Goal: Task Accomplishment & Management: Complete application form

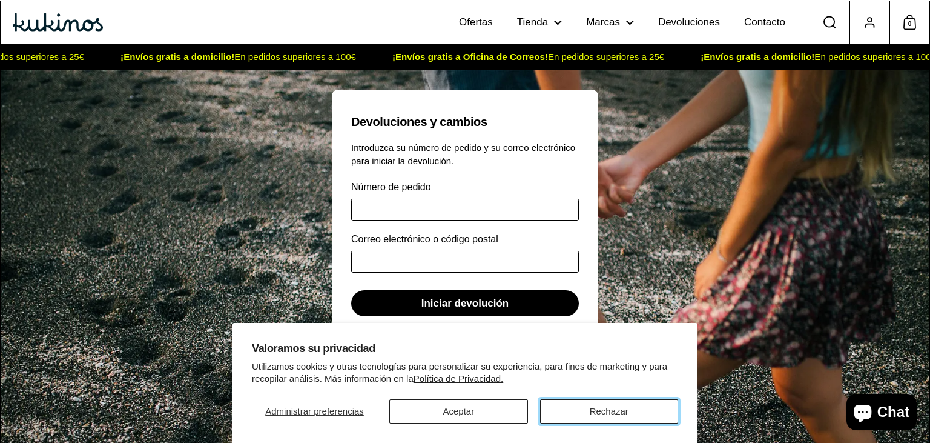
click at [627, 412] on button "Rechazar" at bounding box center [609, 411] width 138 height 24
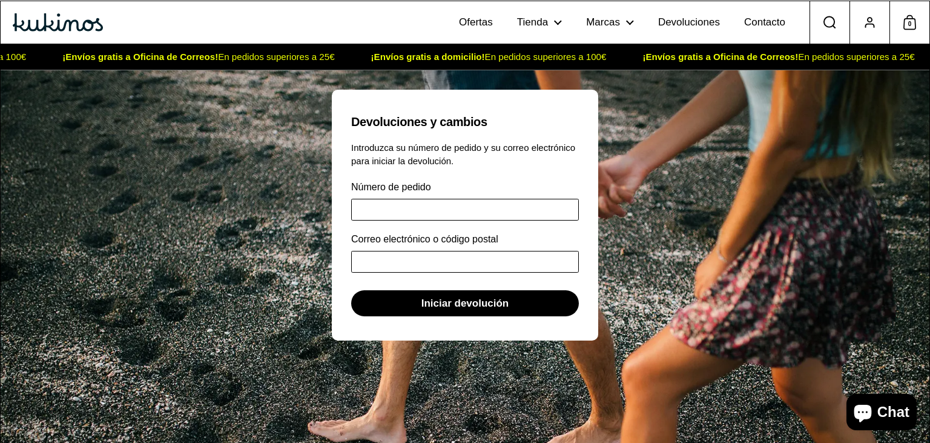
click at [868, 24] on icon at bounding box center [870, 25] width 8 height 3
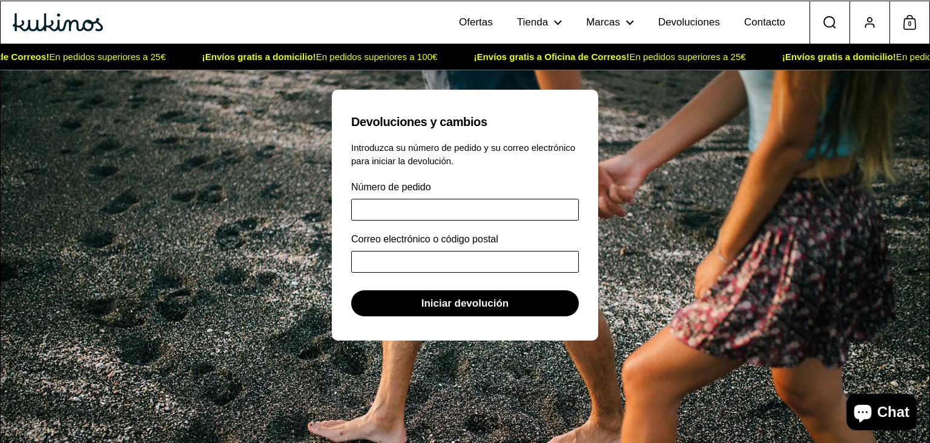
click at [429, 200] on input "Número de pedido" at bounding box center [465, 210] width 228 height 22
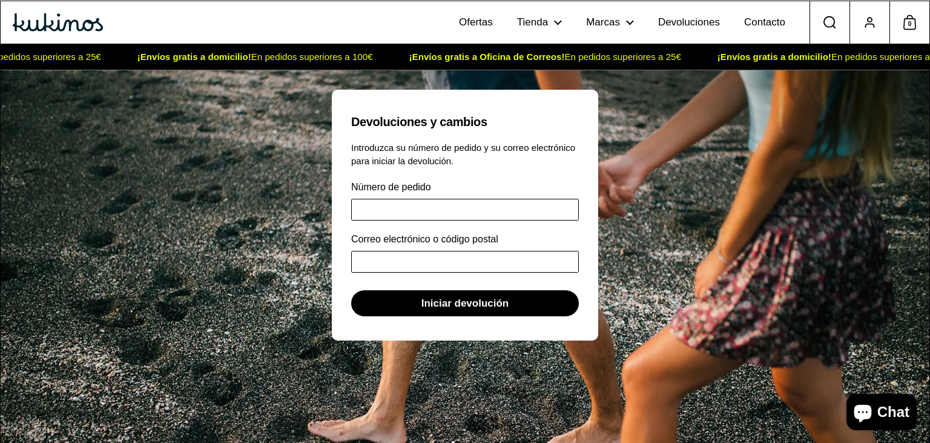
paste input "******"
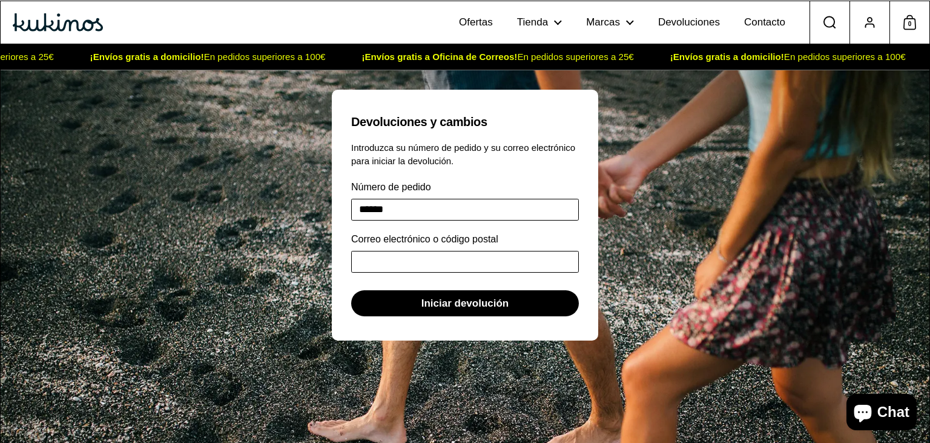
type input "******"
click at [414, 262] on input "Correo electrónico o código postal" at bounding box center [465, 262] width 228 height 22
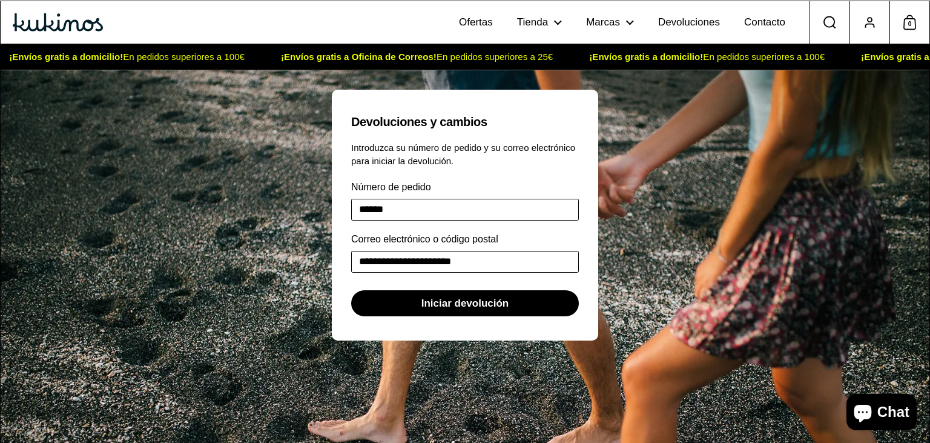
type input "**********"
click at [474, 299] on span "Iniciar devolución" at bounding box center [465, 303] width 88 height 25
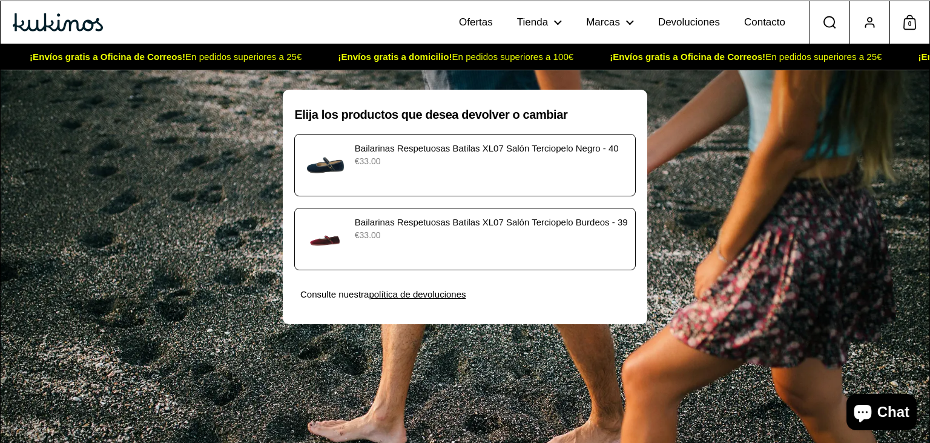
click at [446, 167] on p "€33.00" at bounding box center [491, 161] width 273 height 13
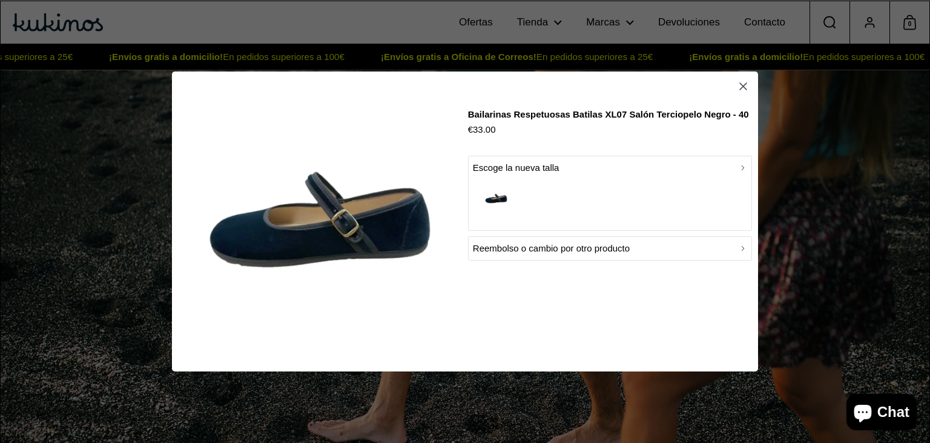
click at [727, 253] on div "Reembolso o cambio por otro producto" at bounding box center [610, 248] width 274 height 15
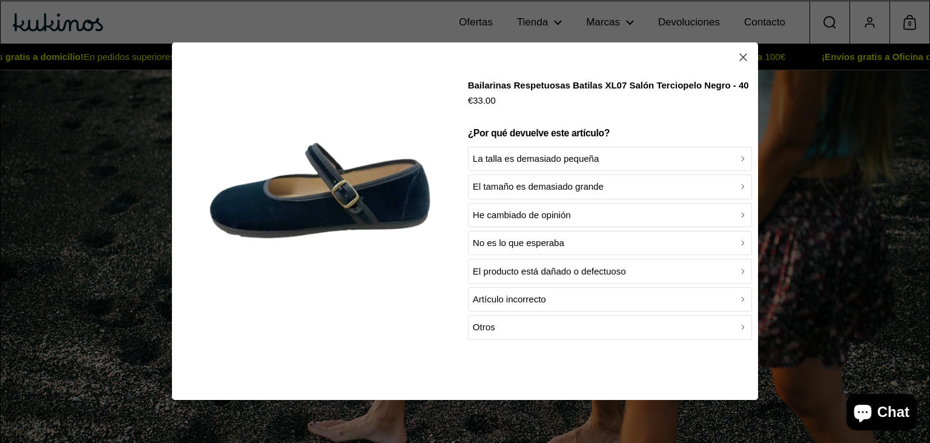
click at [626, 188] on div "El tamaño es demasiado grande" at bounding box center [610, 187] width 274 height 15
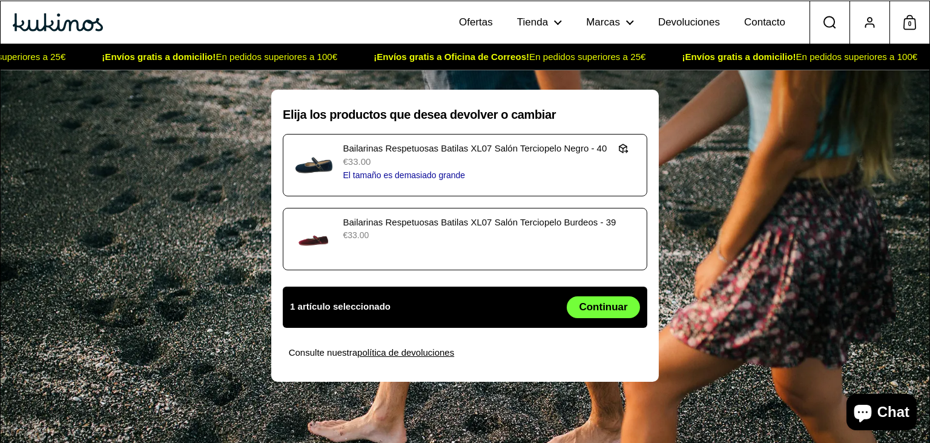
click at [605, 308] on span "Continuar" at bounding box center [603, 307] width 48 height 21
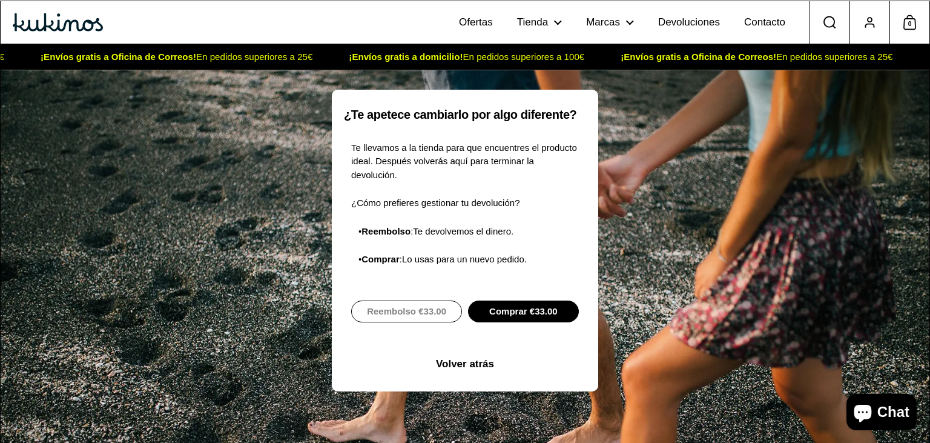
click at [524, 301] on span "Comprar €33.00" at bounding box center [523, 311] width 68 height 21
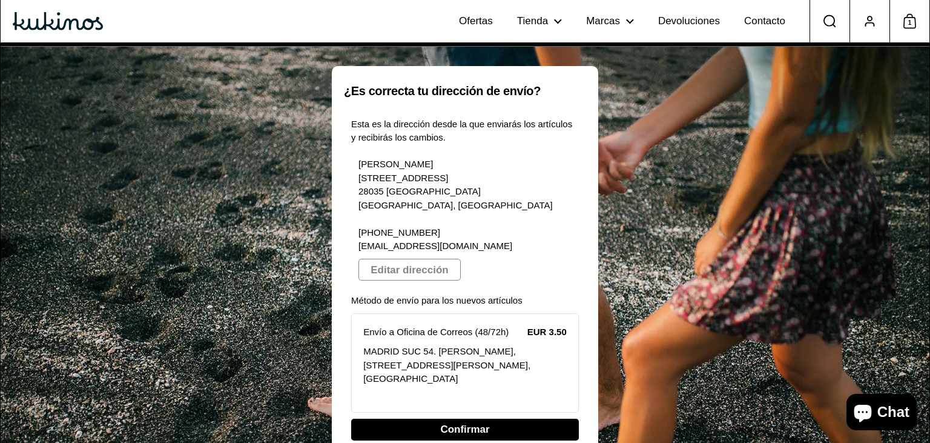
scroll to position [48, 0]
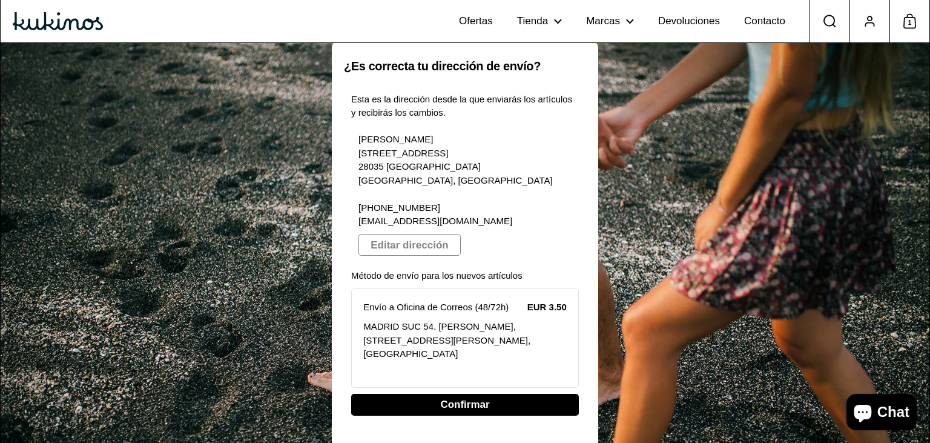
click at [485, 394] on span "Confirmar" at bounding box center [464, 404] width 49 height 21
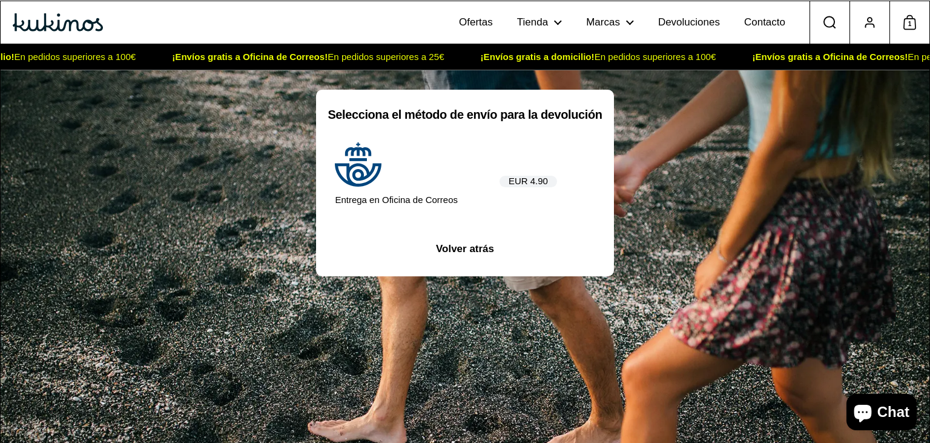
click at [417, 194] on p "Entrega en Oficina de Correos" at bounding box center [396, 200] width 123 height 14
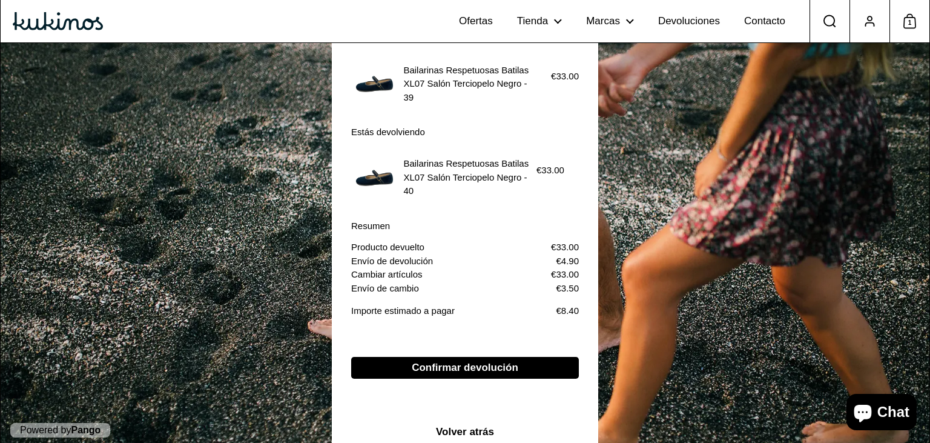
scroll to position [117, 0]
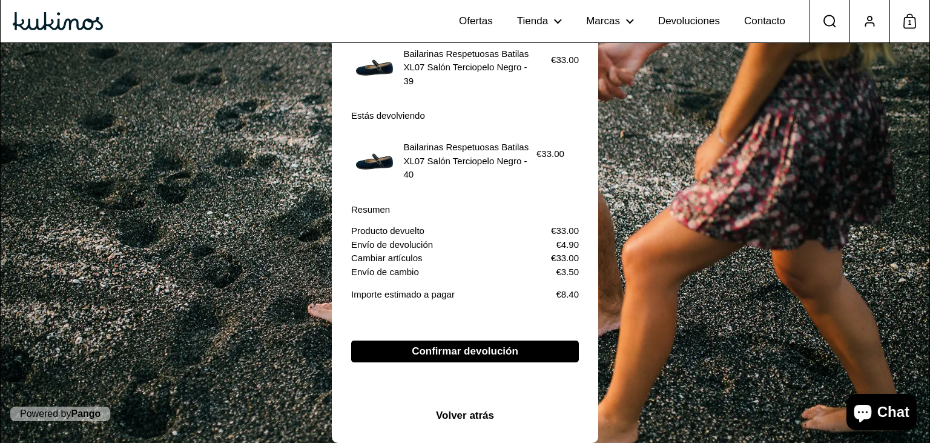
click at [488, 352] on span "Confirmar devolución" at bounding box center [465, 351] width 107 height 21
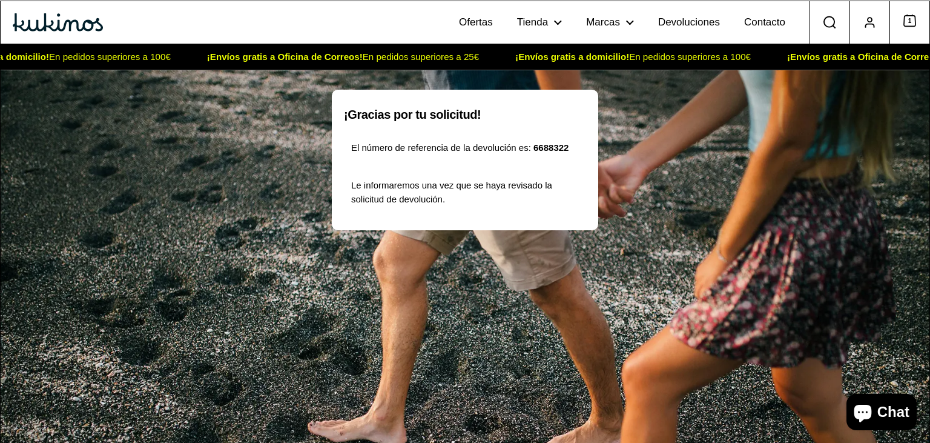
click at [912, 25] on span "1" at bounding box center [909, 24] width 13 height 16
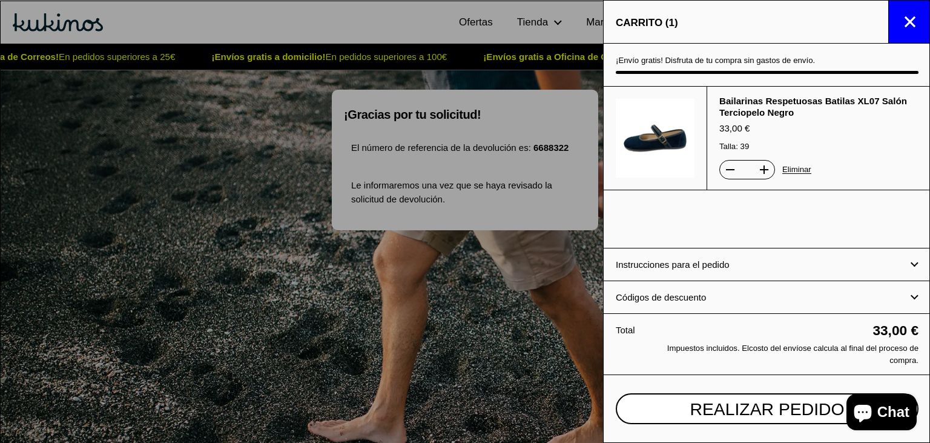
click at [768, 412] on span "Realizar pedido" at bounding box center [767, 408] width 154 height 17
